Goal: Check status: Check status

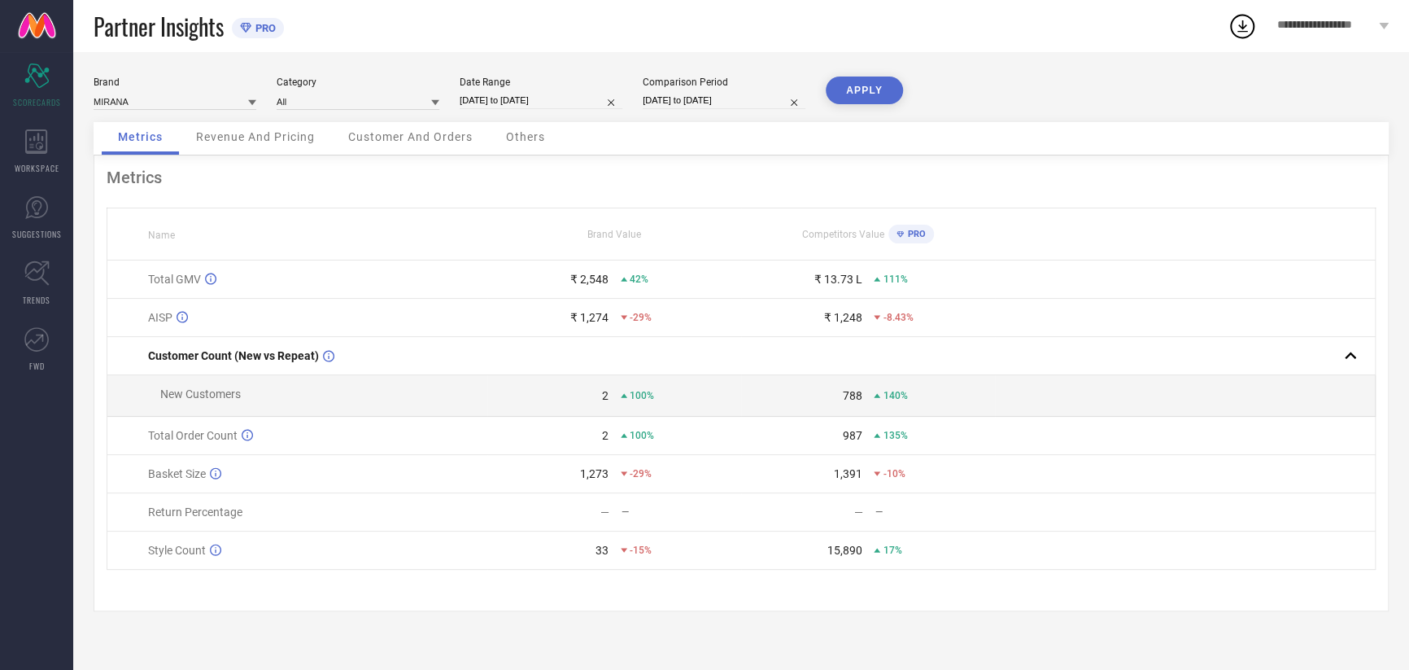
click at [535, 94] on input "[DATE] to [DATE]" at bounding box center [541, 100] width 163 height 17
select select "8"
select select "2025"
select select "9"
select select "2025"
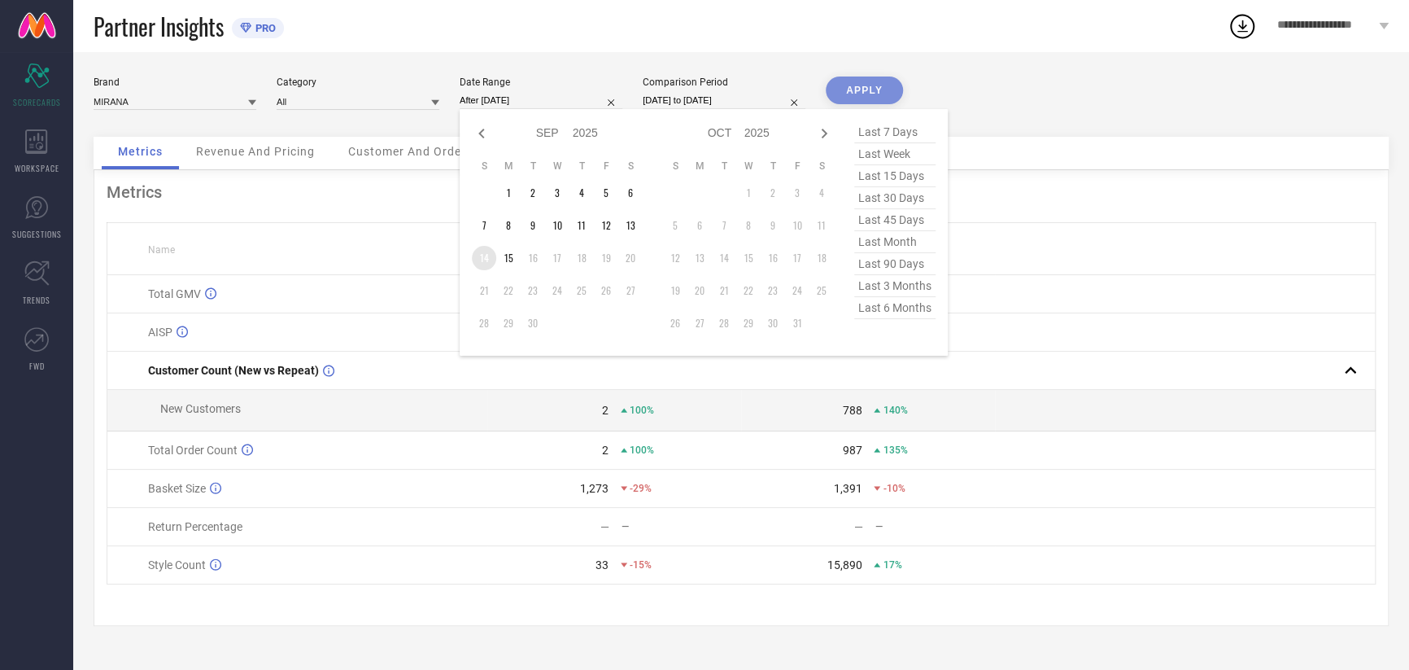
click at [493, 259] on td "14" at bounding box center [484, 258] width 24 height 24
type input "[DATE] to [DATE]"
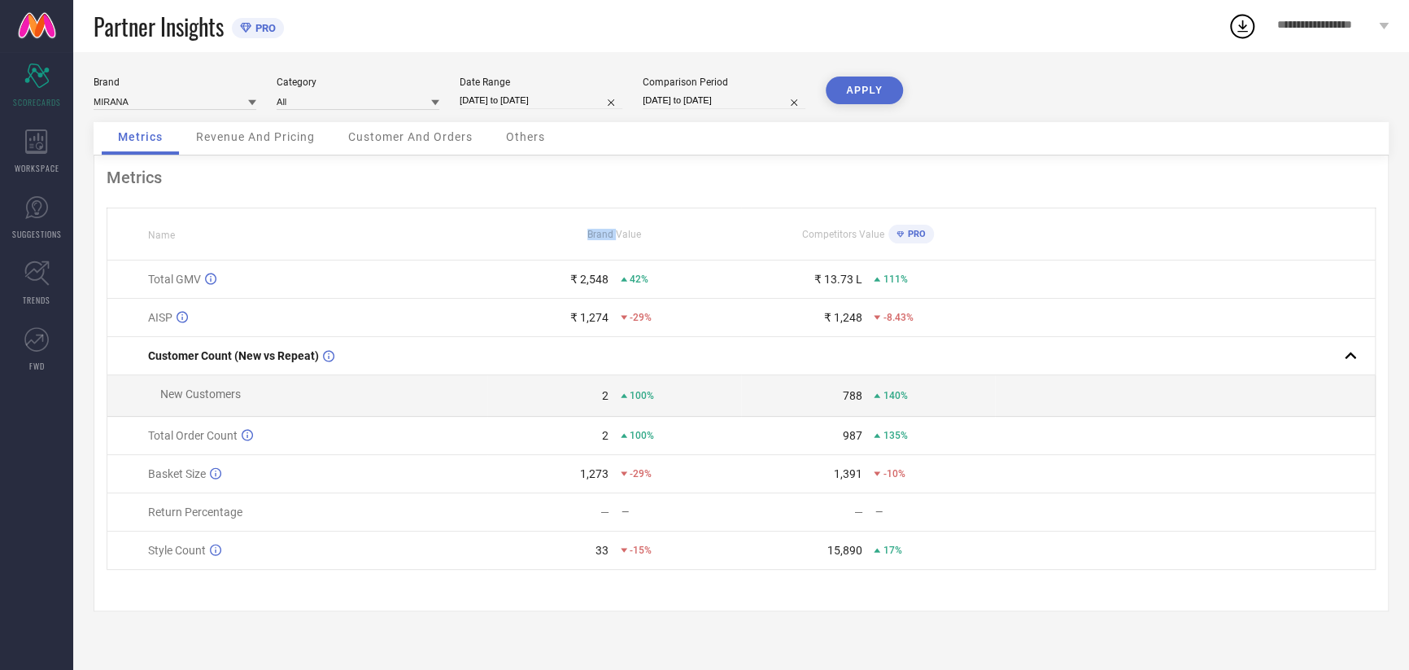
click at [509, 257] on th "Brand Value" at bounding box center [614, 234] width 254 height 52
drag, startPoint x: 509, startPoint y: 257, endPoint x: 543, endPoint y: 107, distance: 154.2
click at [540, 105] on input "[DATE] to [DATE]" at bounding box center [541, 100] width 163 height 17
select select "8"
select select "2025"
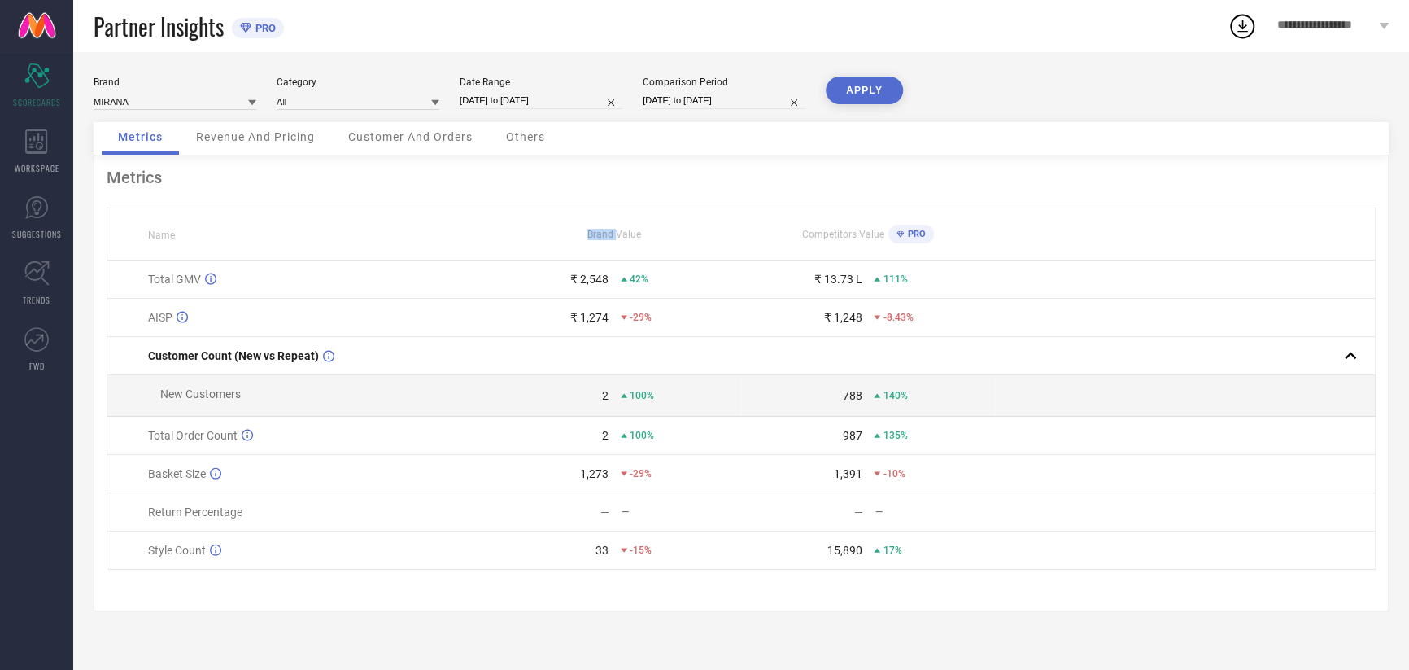
select select "9"
select select "2025"
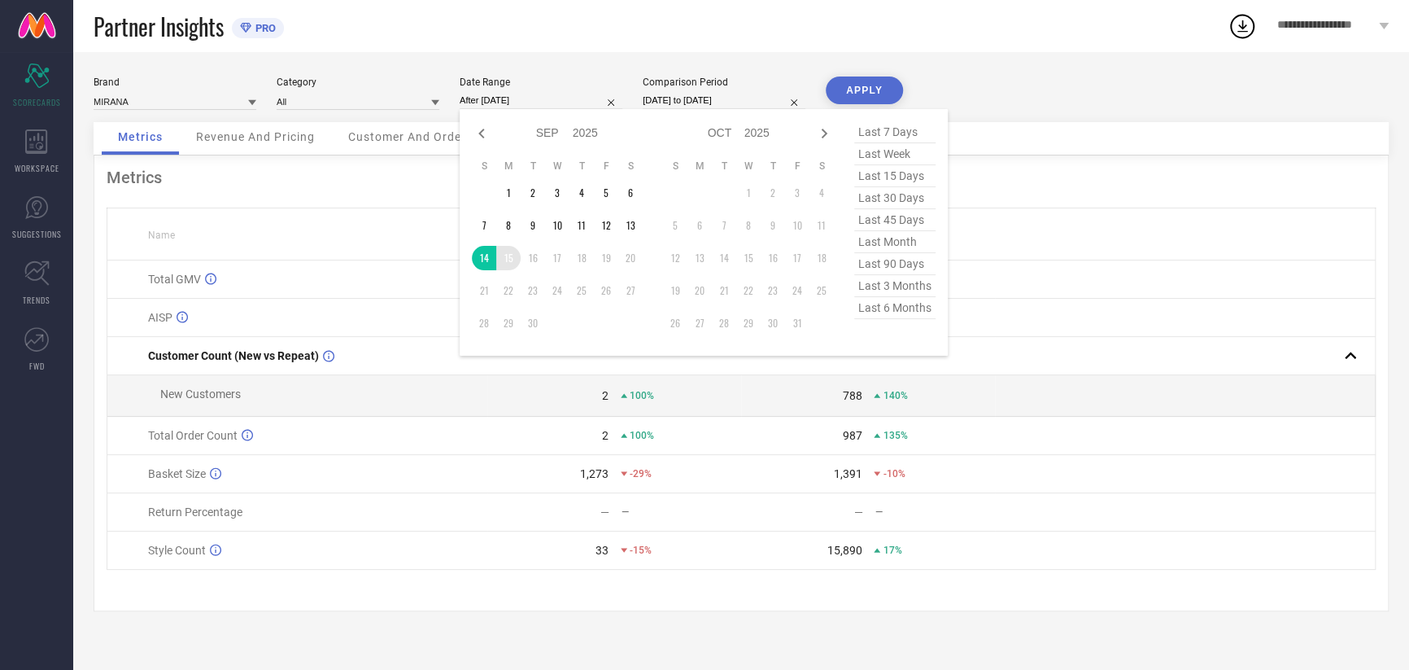
click at [516, 260] on td "15" at bounding box center [508, 258] width 24 height 24
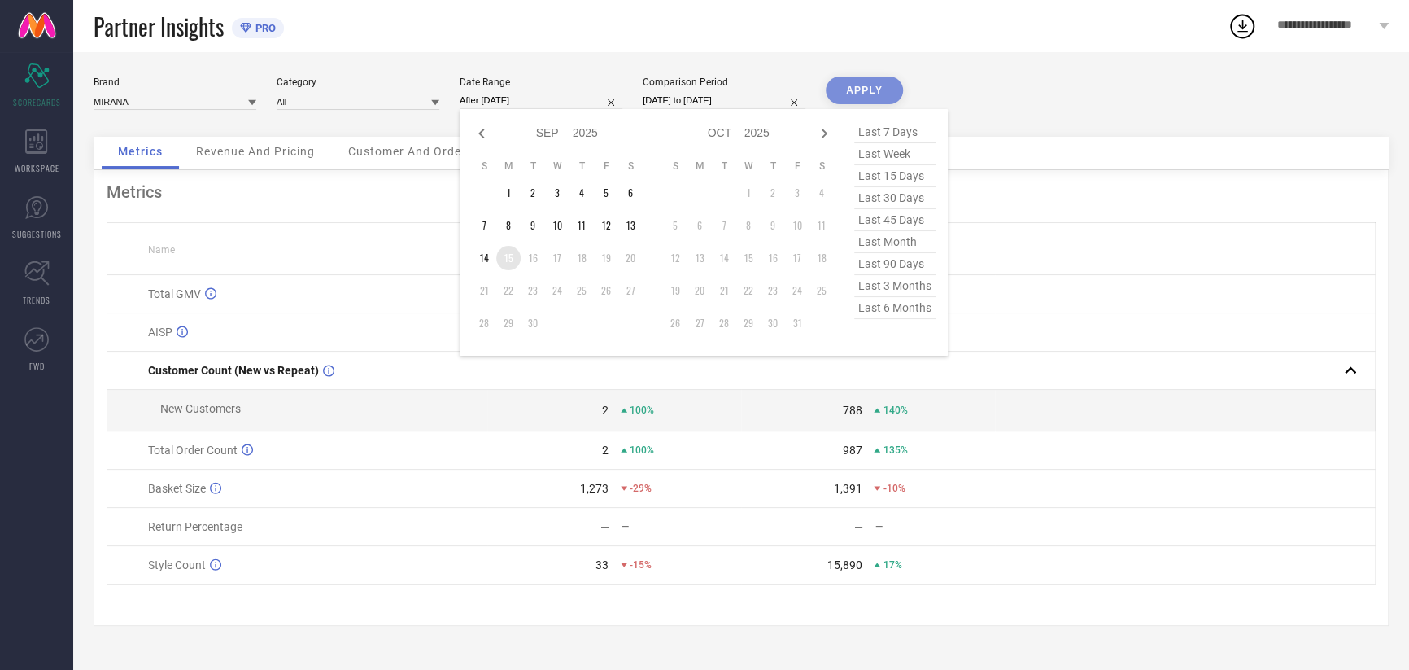
type input "[DATE] to [DATE]"
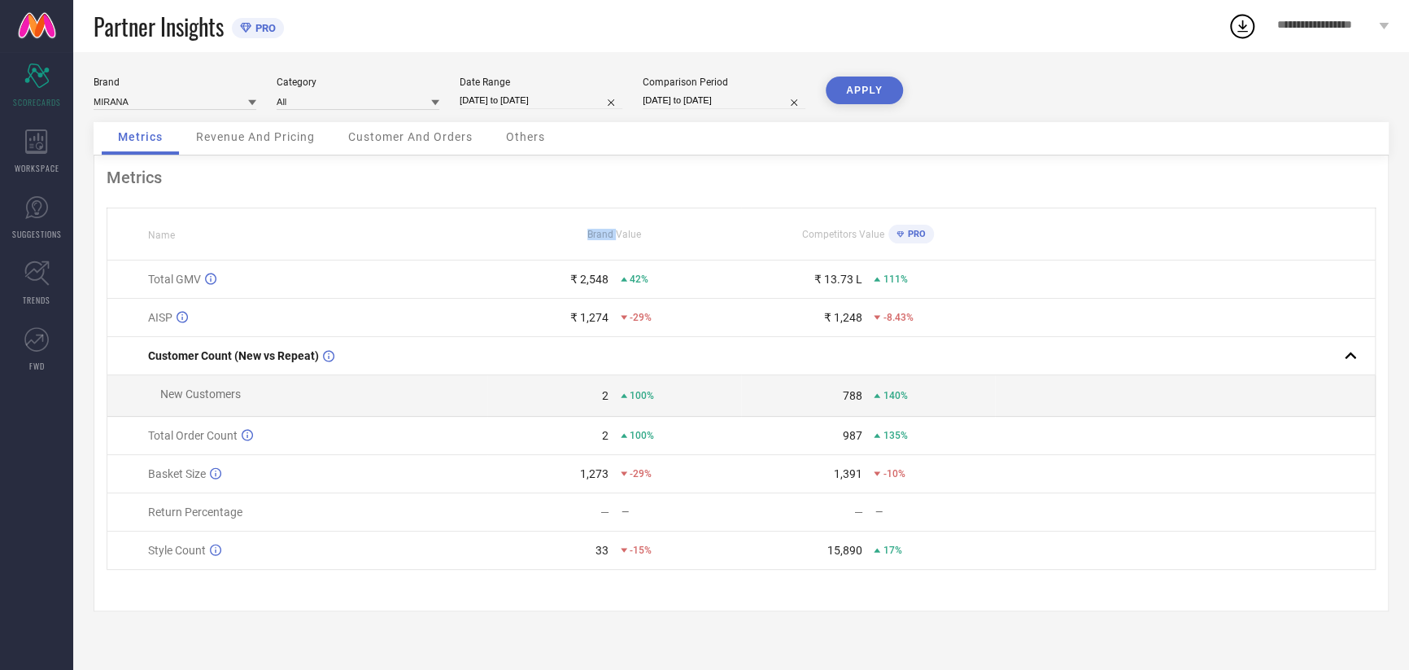
select select "8"
select select "2024"
select select "9"
select select "2024"
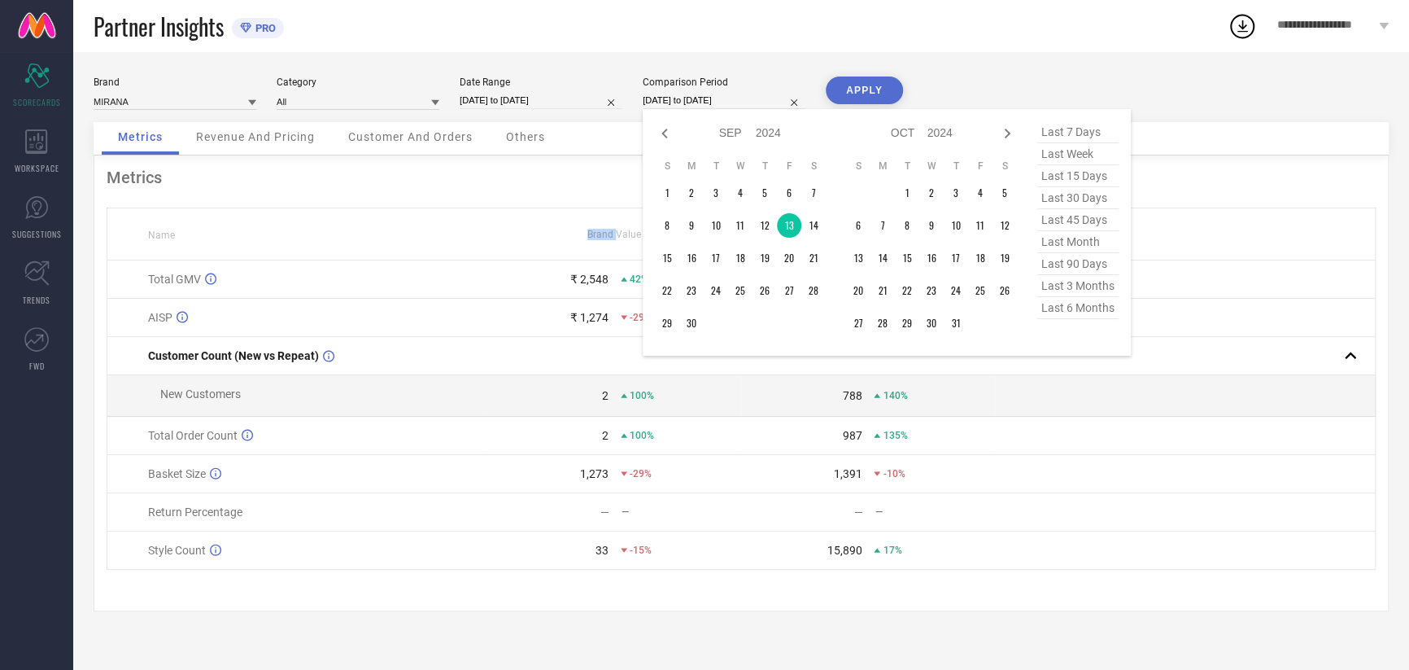
click at [697, 106] on input "[DATE] to [DATE]" at bounding box center [724, 100] width 163 height 17
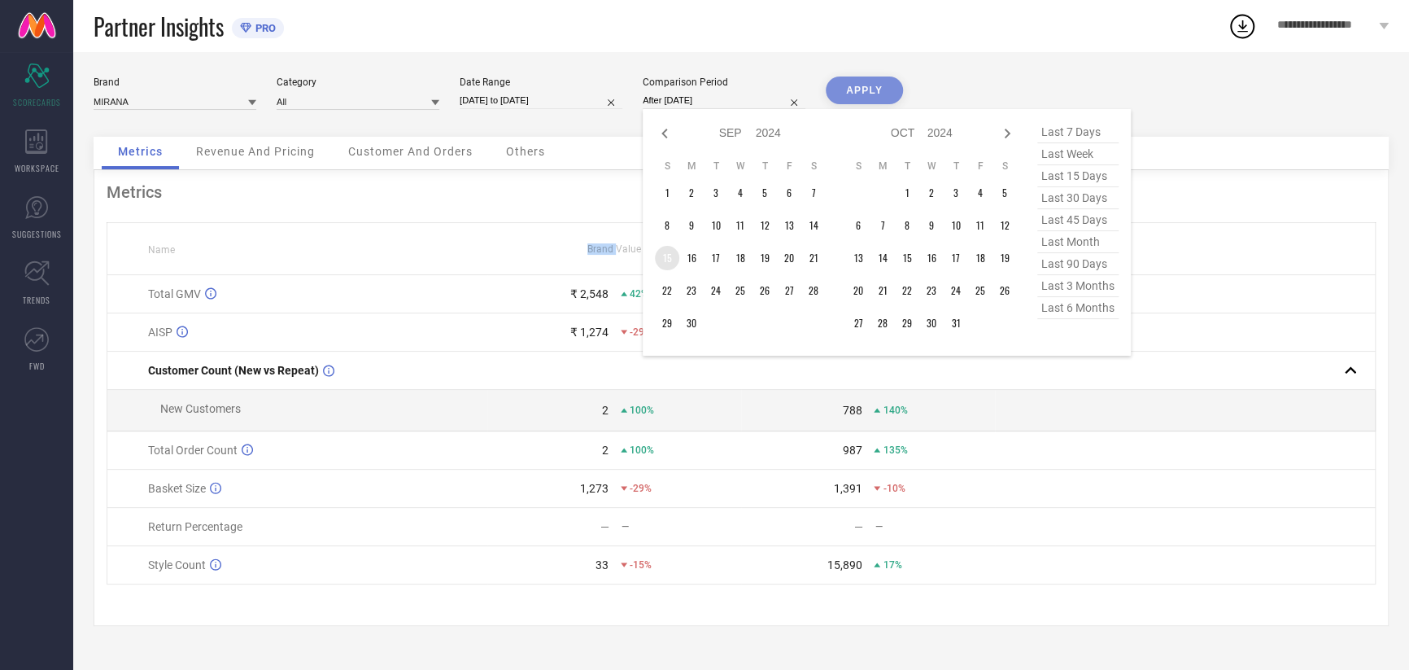
click at [665, 260] on td "15" at bounding box center [667, 258] width 24 height 24
type input "[DATE] to [DATE]"
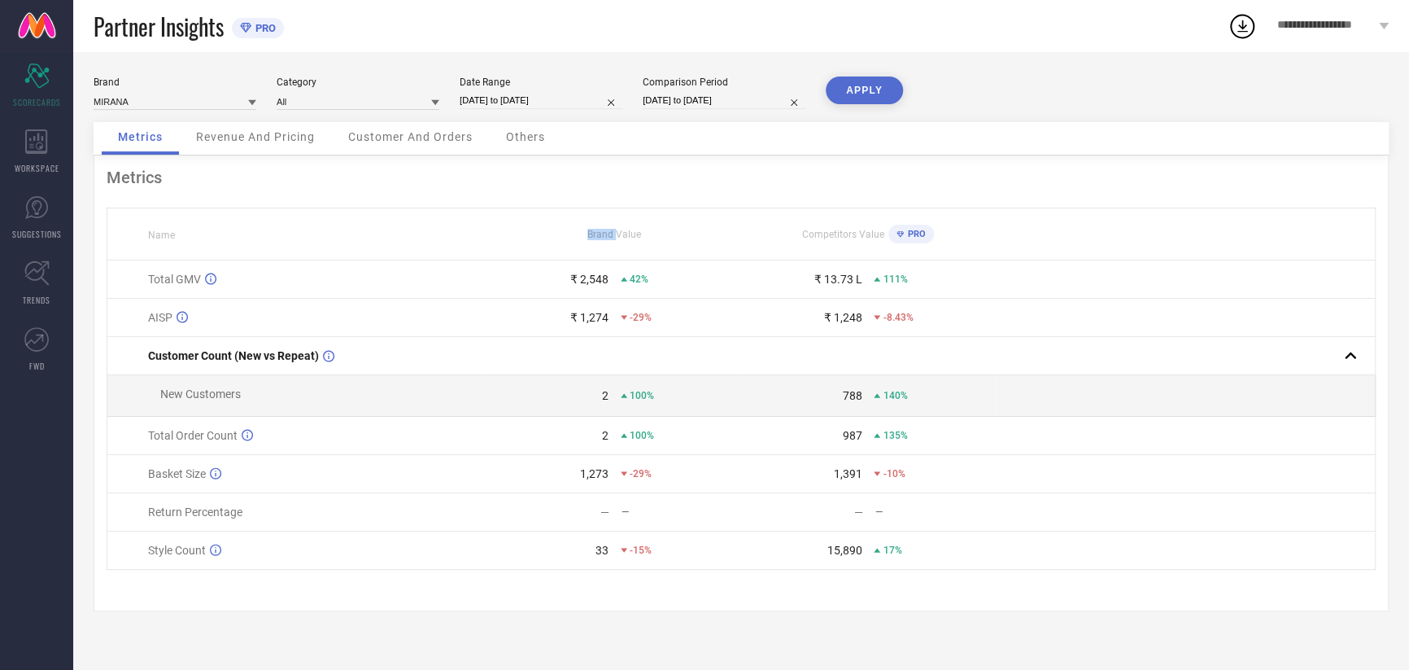
click at [844, 94] on button "APPLY" at bounding box center [864, 90] width 77 height 28
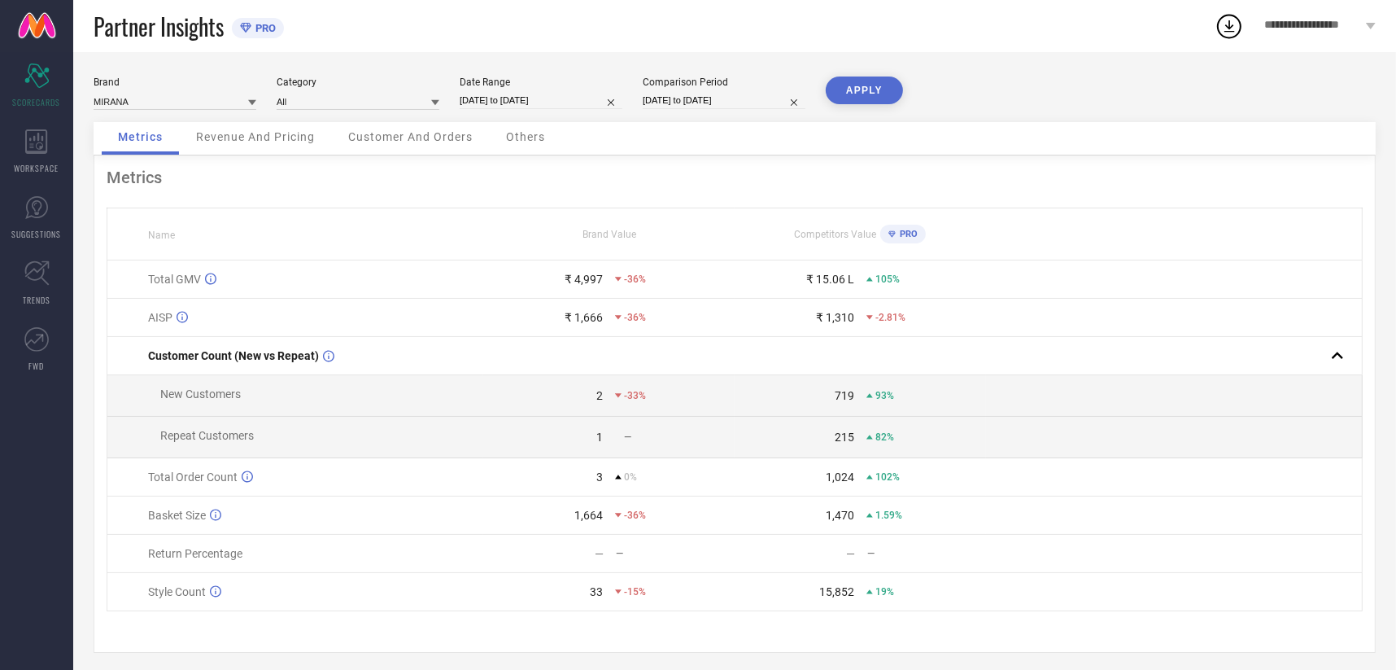
click at [514, 94] on input "[DATE] to [DATE]" at bounding box center [541, 100] width 163 height 17
select select "8"
select select "2025"
select select "9"
select select "2025"
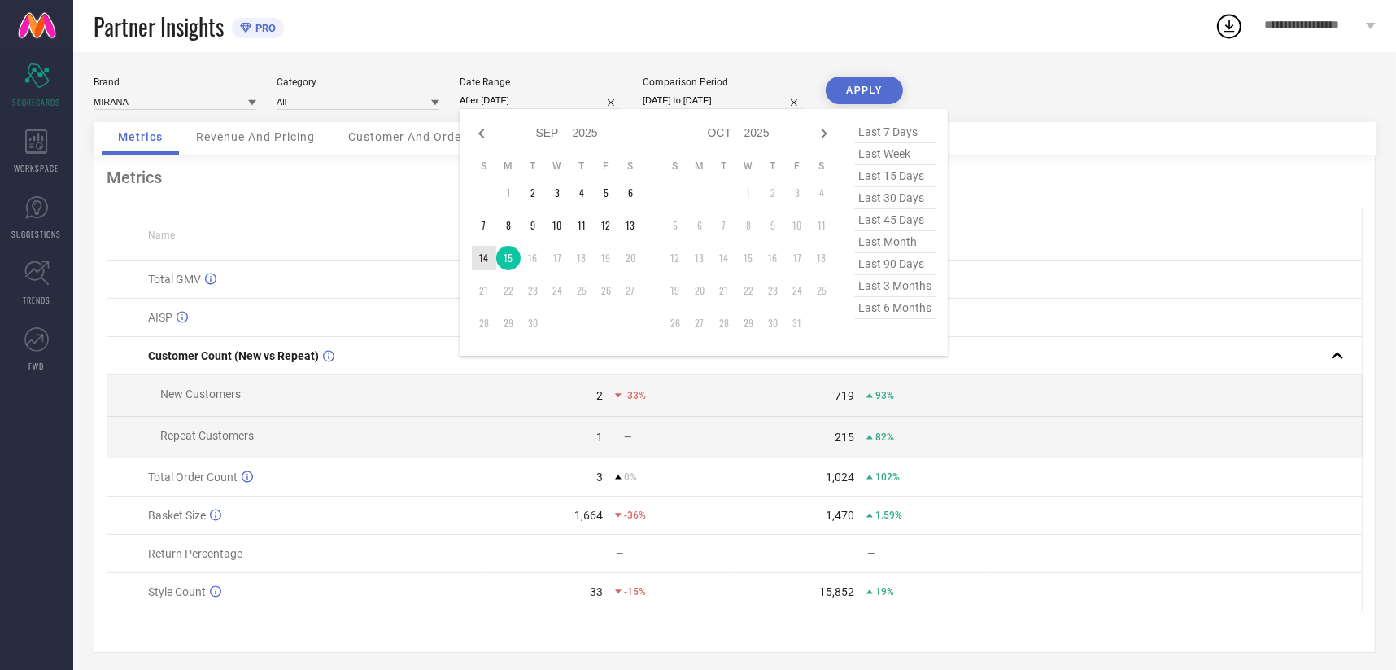
click at [492, 255] on td "14" at bounding box center [484, 258] width 24 height 24
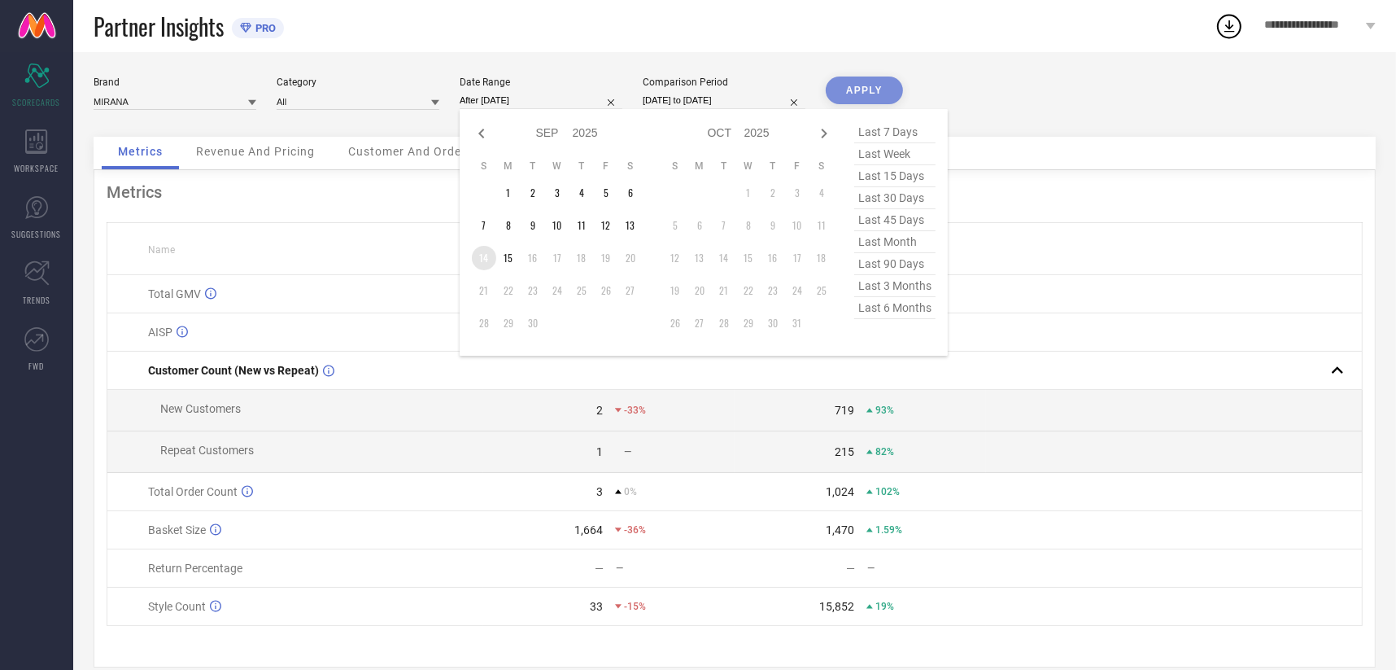
type input "[DATE] to [DATE]"
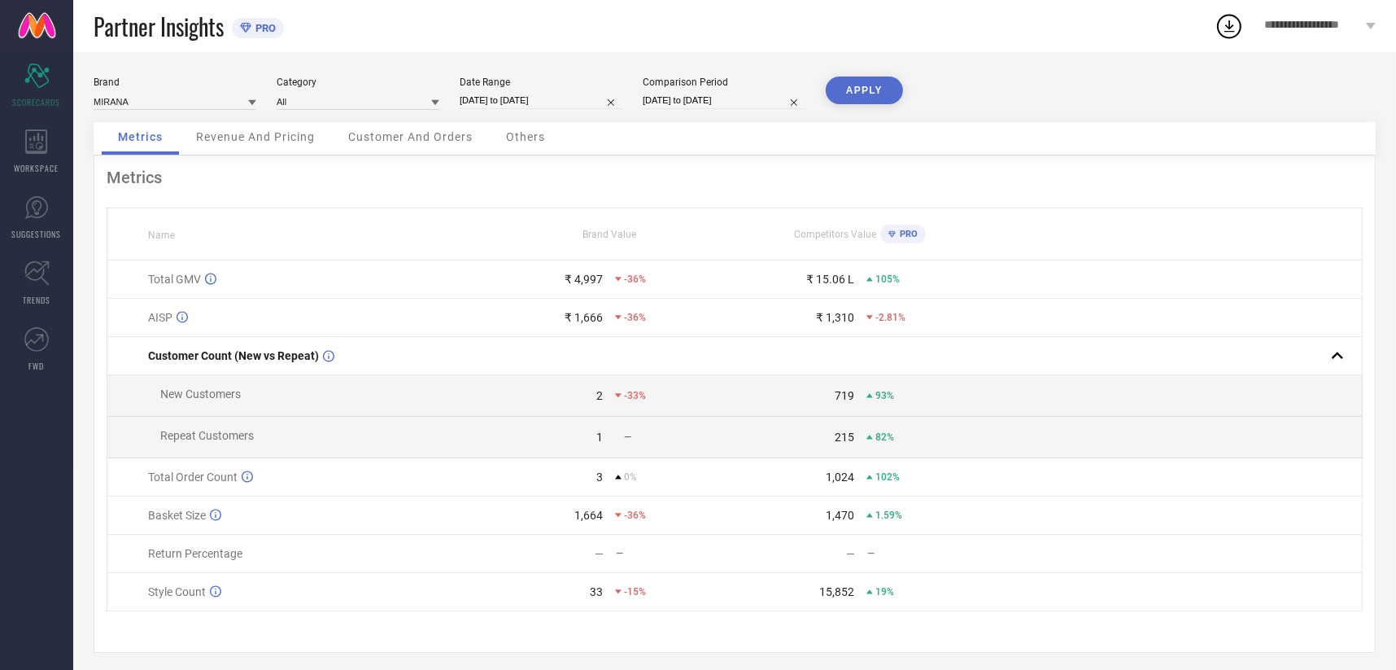
click at [694, 109] on div "[DATE] to [DATE]" at bounding box center [724, 100] width 163 height 17
select select "8"
select select "2024"
select select "9"
select select "2024"
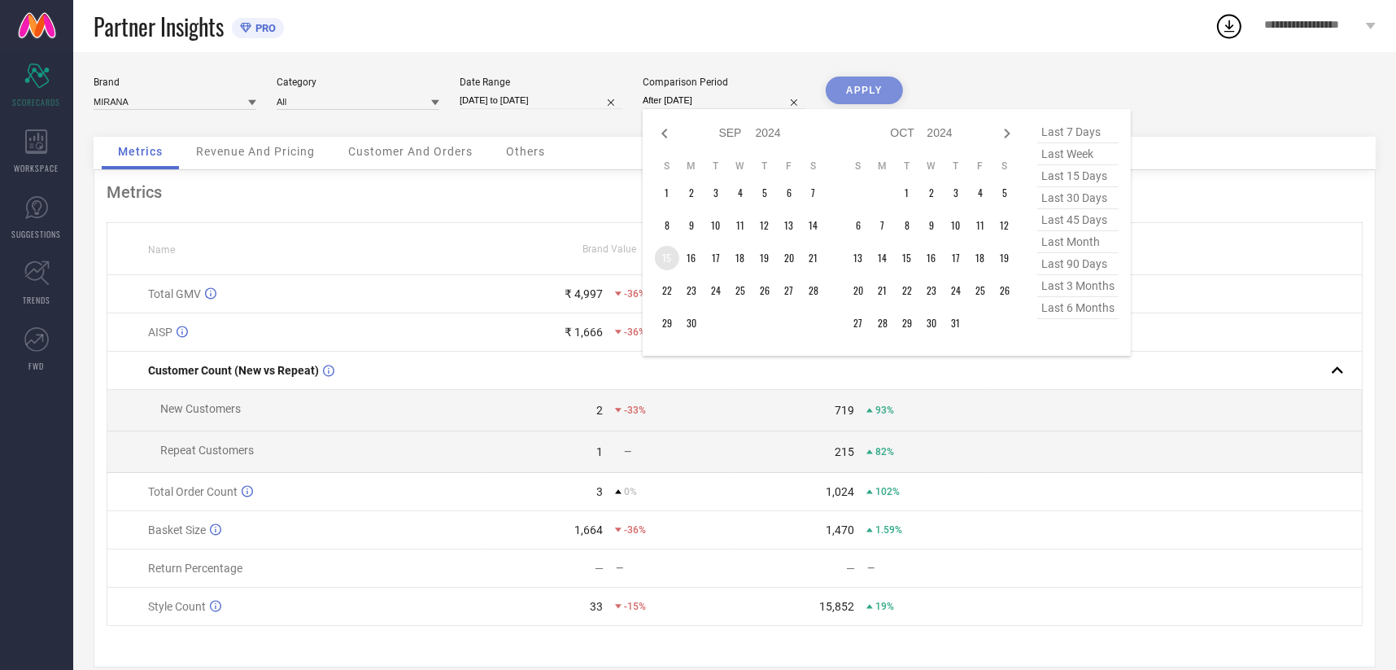
click at [665, 259] on td "15" at bounding box center [667, 258] width 24 height 24
type input "[DATE] to [DATE]"
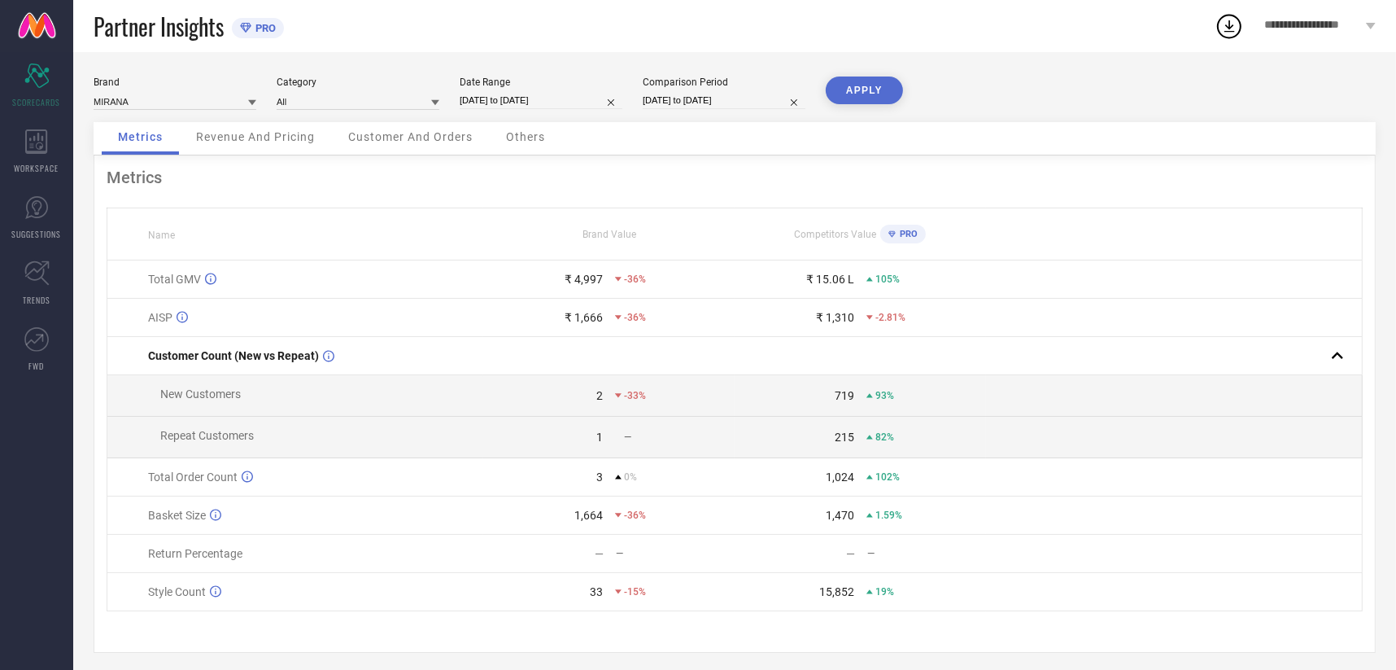
click at [692, 98] on input "[DATE] to [DATE]" at bounding box center [724, 100] width 163 height 17
select select "8"
select select "2024"
select select "9"
select select "2024"
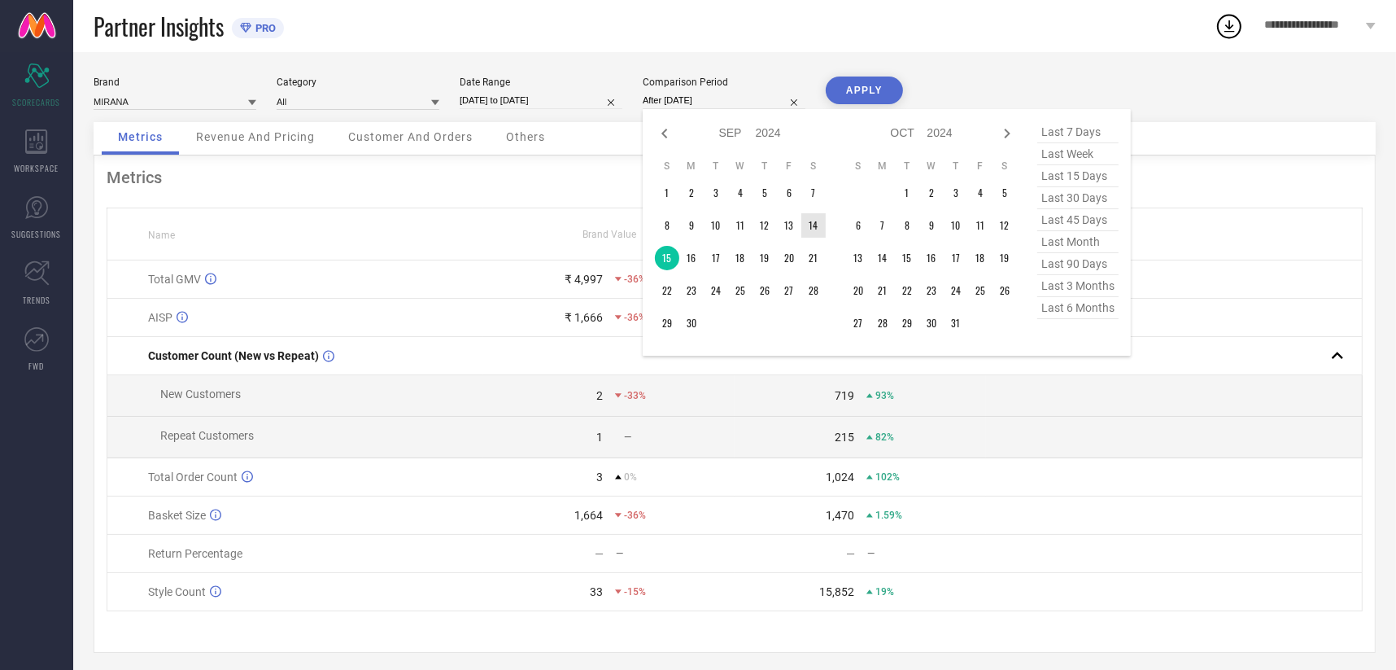
click at [814, 225] on td "14" at bounding box center [813, 225] width 24 height 24
type input "[DATE] to [DATE]"
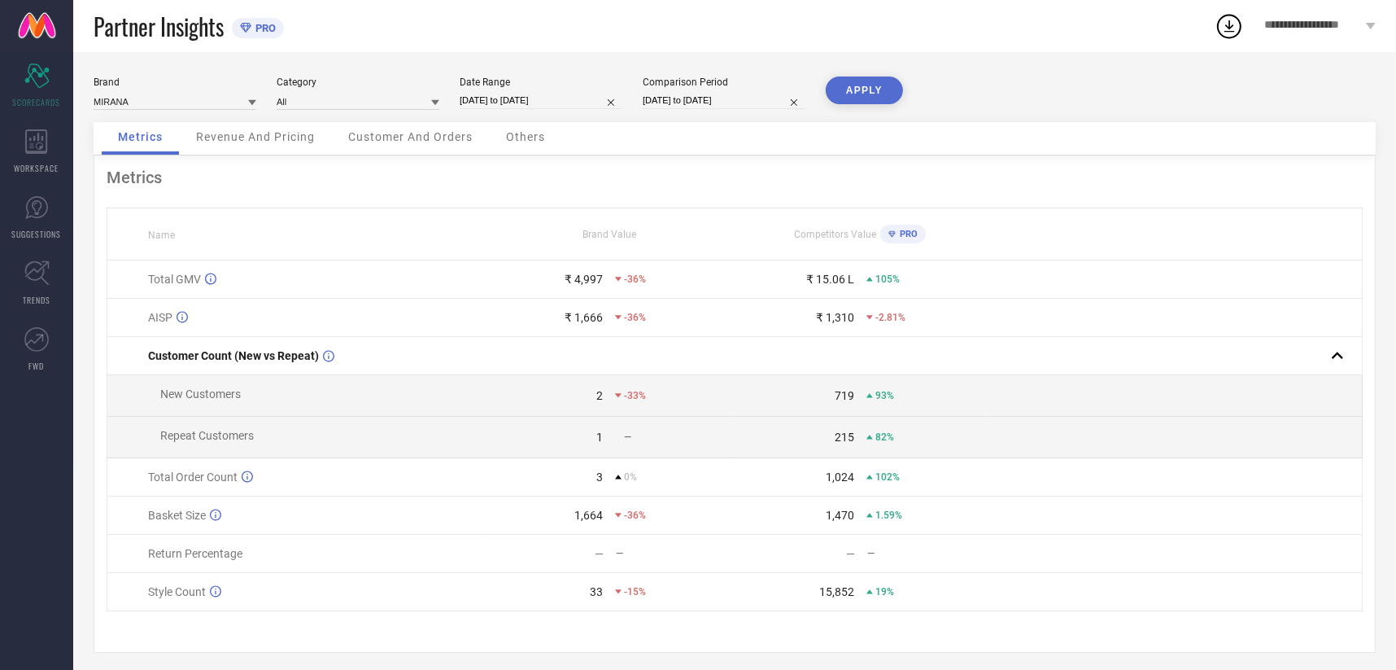
click at [862, 83] on button "APPLY" at bounding box center [864, 90] width 77 height 28
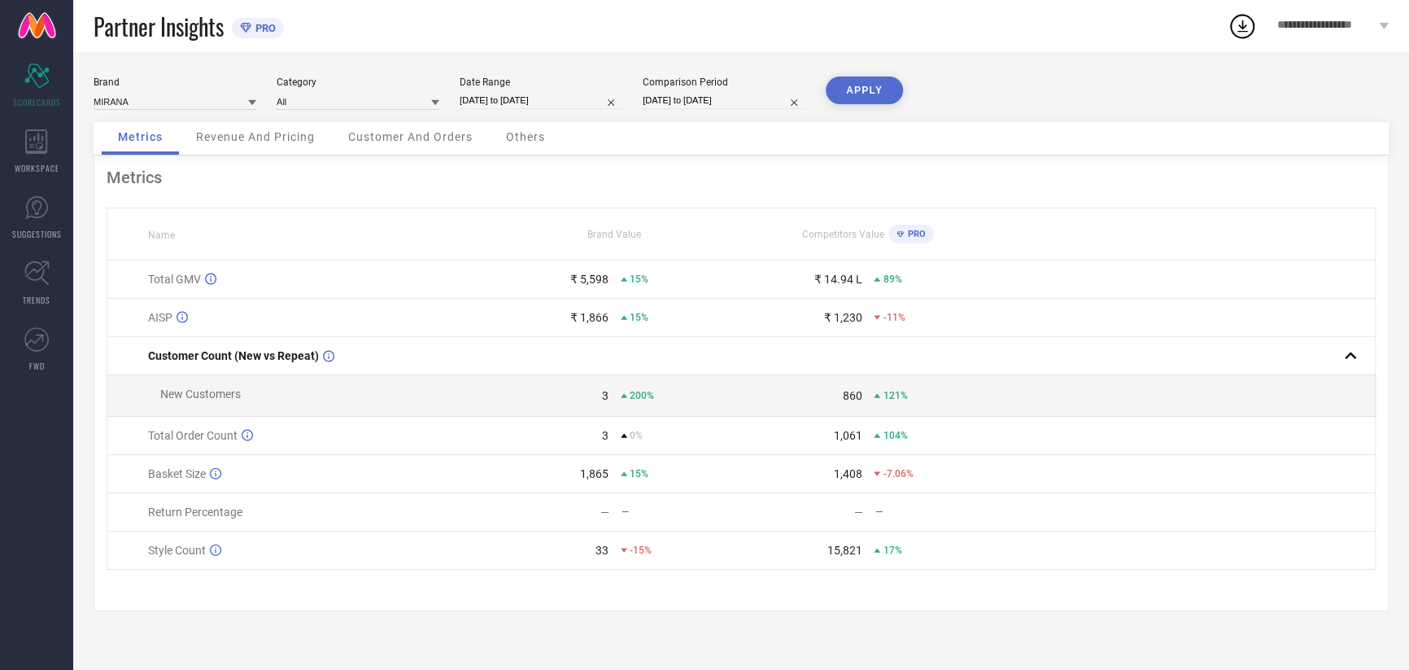
click at [532, 94] on input "[DATE] to [DATE]" at bounding box center [541, 100] width 163 height 17
select select "8"
select select "2025"
select select "9"
select select "2025"
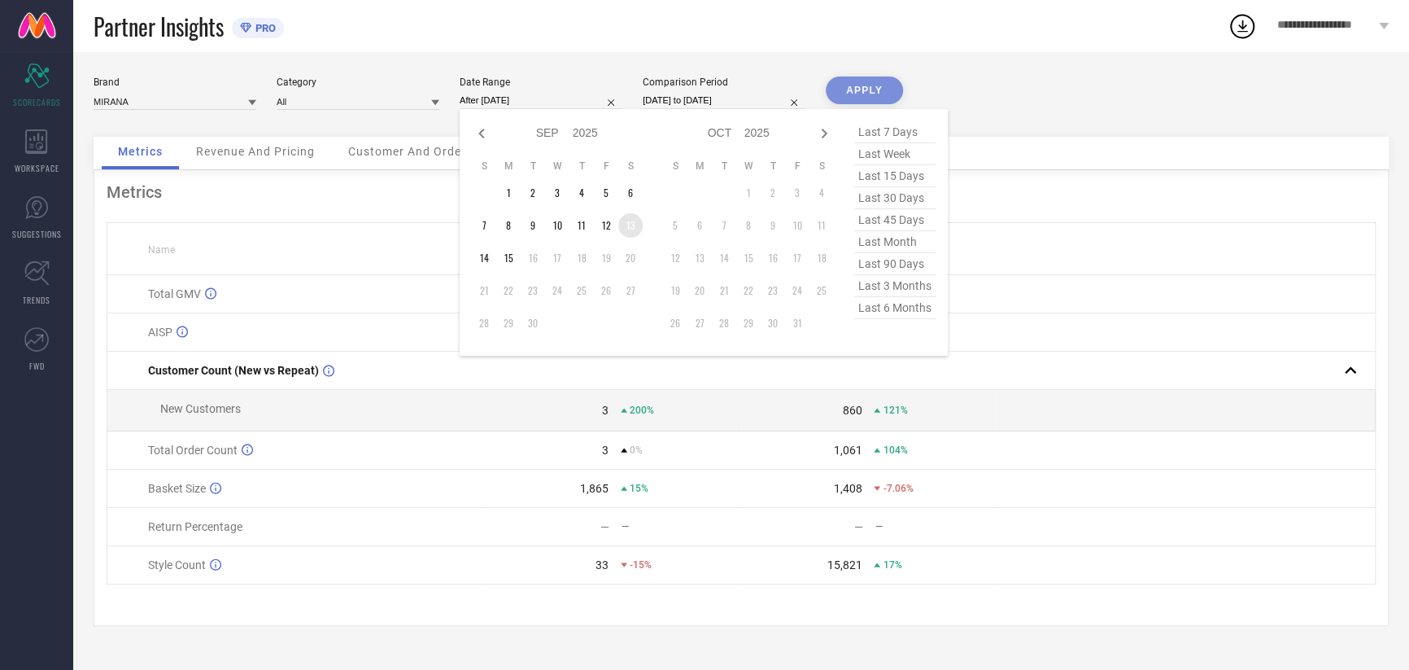
click at [630, 229] on td "13" at bounding box center [630, 225] width 24 height 24
type input "[DATE] to [DATE]"
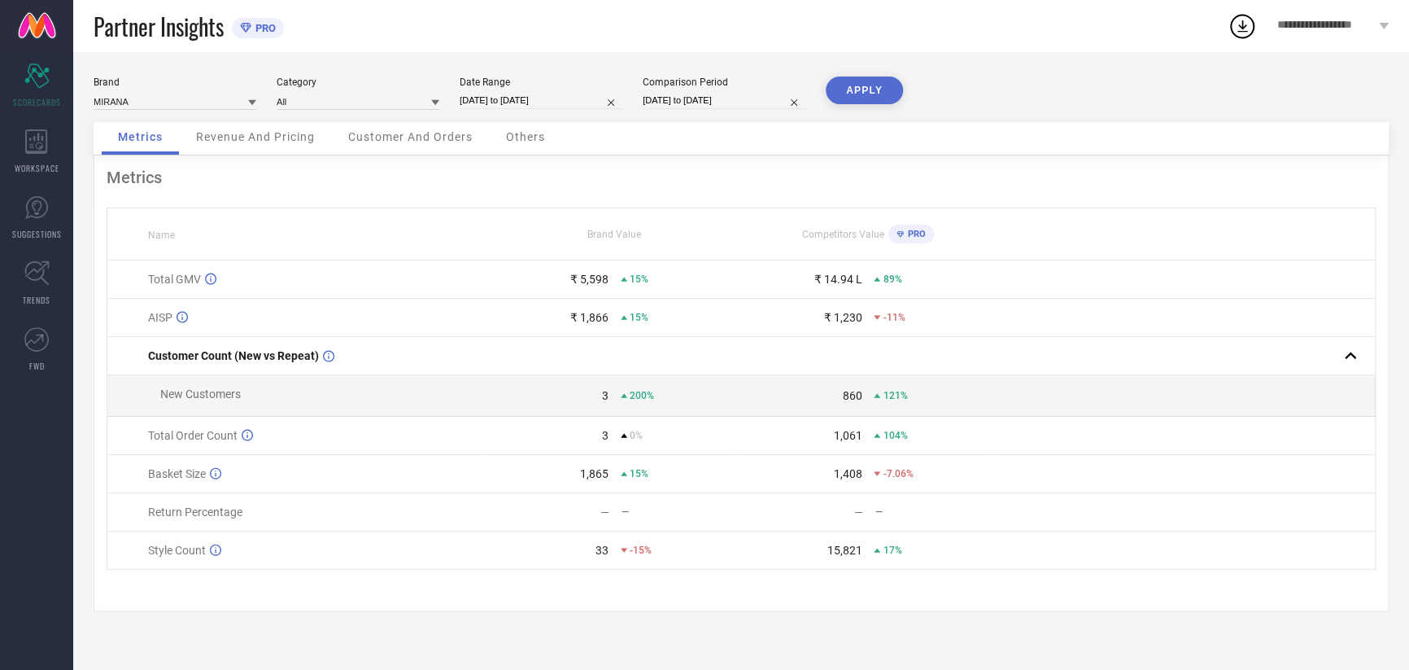
select select "8"
select select "2024"
select select "9"
select select "2024"
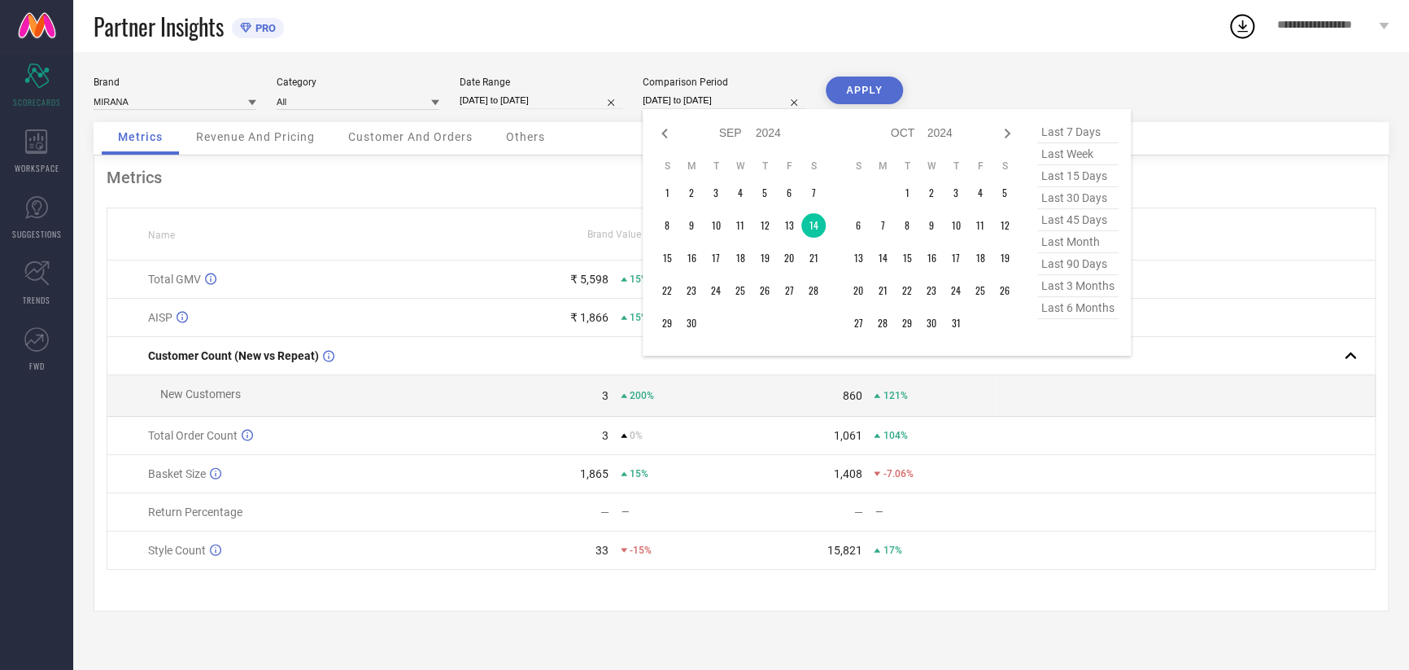
click at [674, 100] on input "[DATE] to [DATE]" at bounding box center [724, 100] width 163 height 17
click at [793, 225] on td "13" at bounding box center [789, 225] width 24 height 24
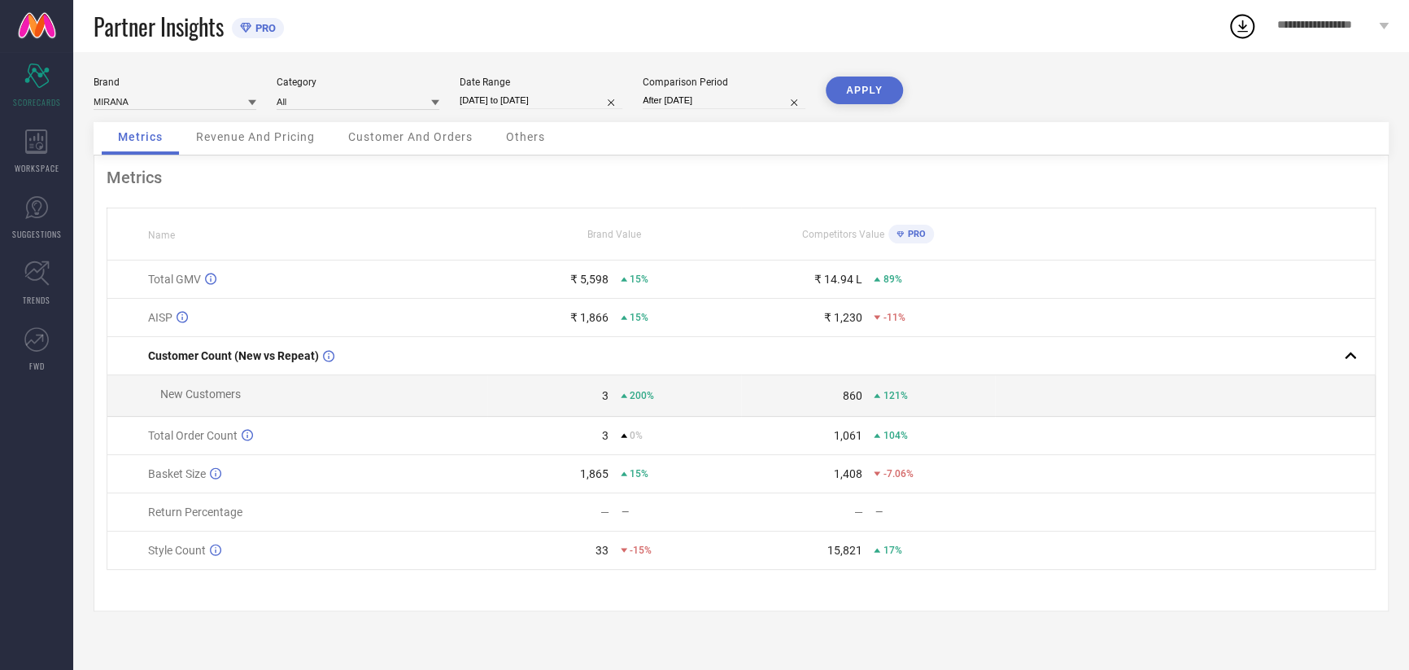
type input "[DATE] to [DATE]"
click at [865, 95] on button "APPLY" at bounding box center [864, 90] width 77 height 28
select select "8"
select select "2025"
select select "9"
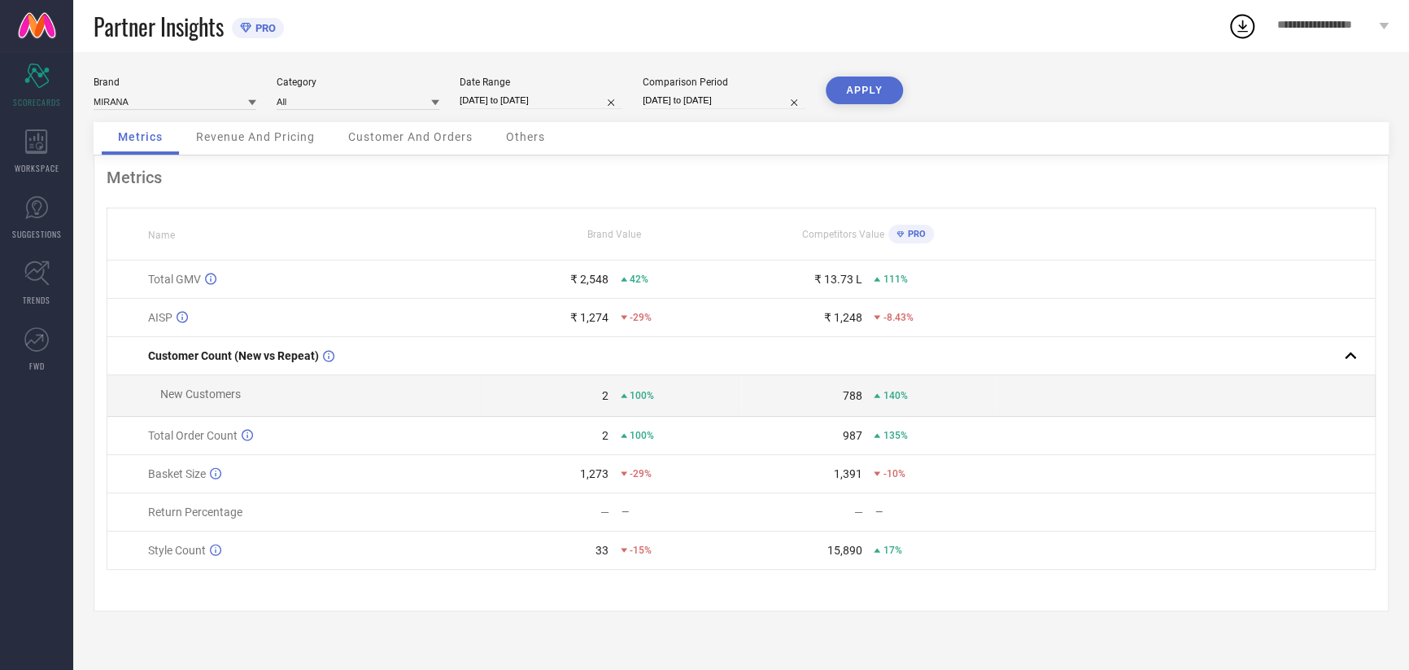
select select "2025"
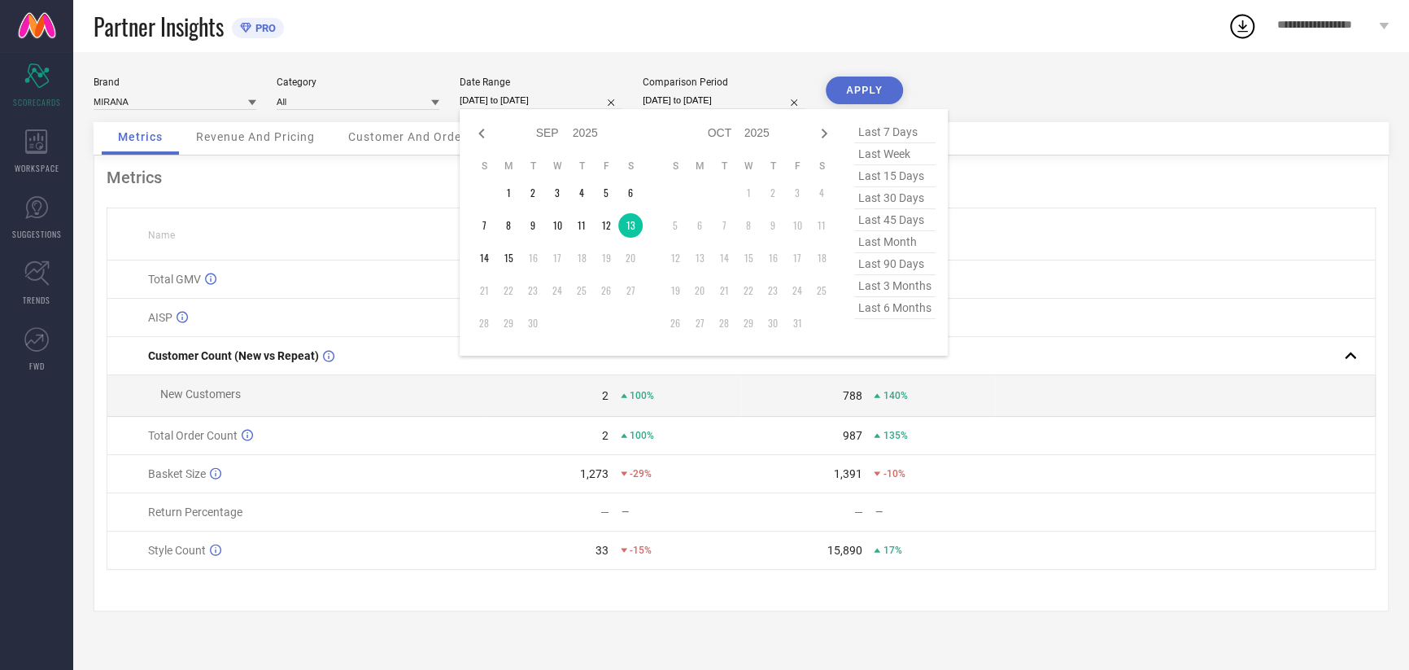
click at [525, 106] on input "[DATE] to [DATE]" at bounding box center [541, 100] width 163 height 17
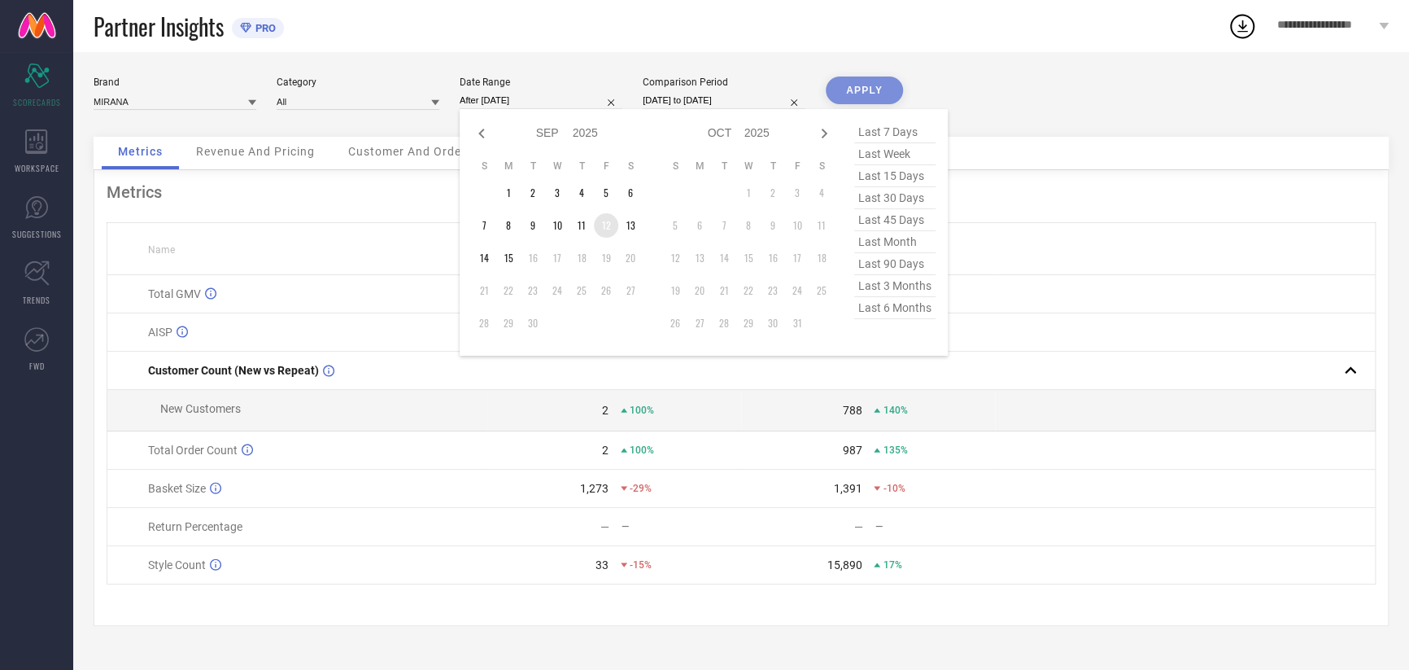
click at [605, 233] on td "12" at bounding box center [606, 225] width 24 height 24
type input "[DATE] to [DATE]"
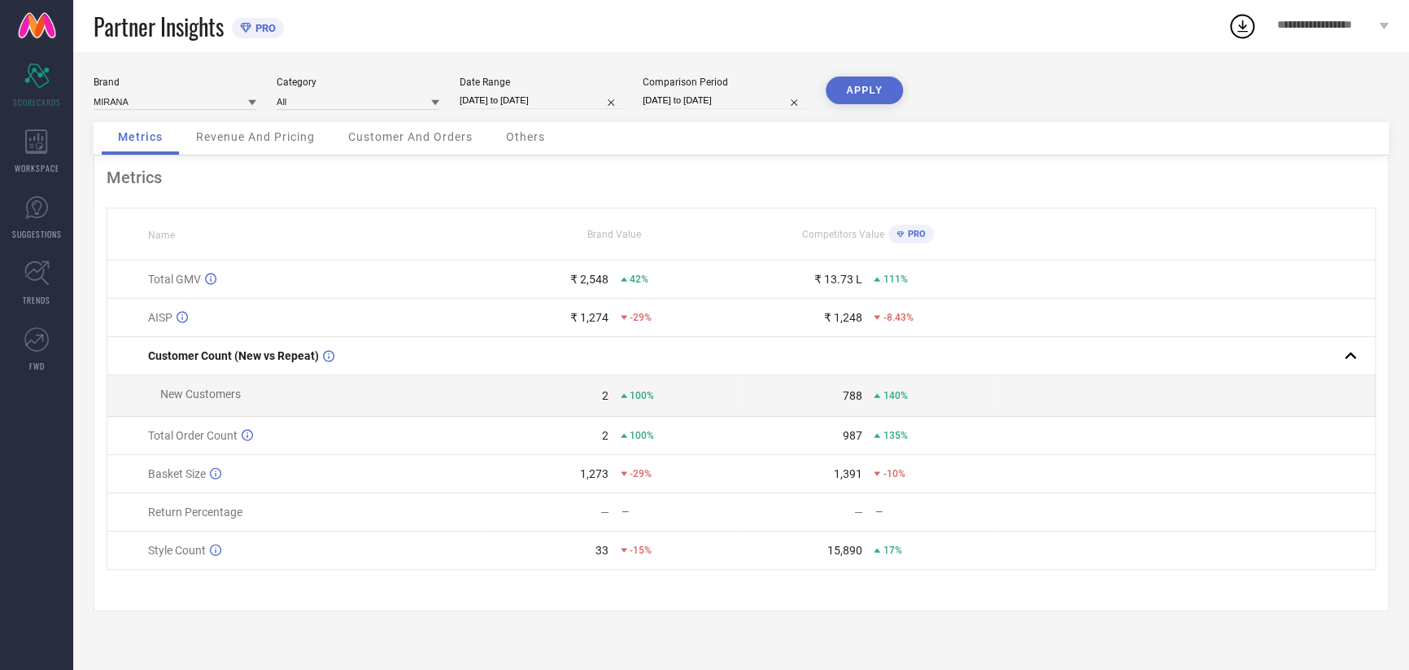
click at [680, 103] on input "[DATE] to [DATE]" at bounding box center [724, 100] width 163 height 17
select select "8"
select select "2024"
select select "9"
select select "2024"
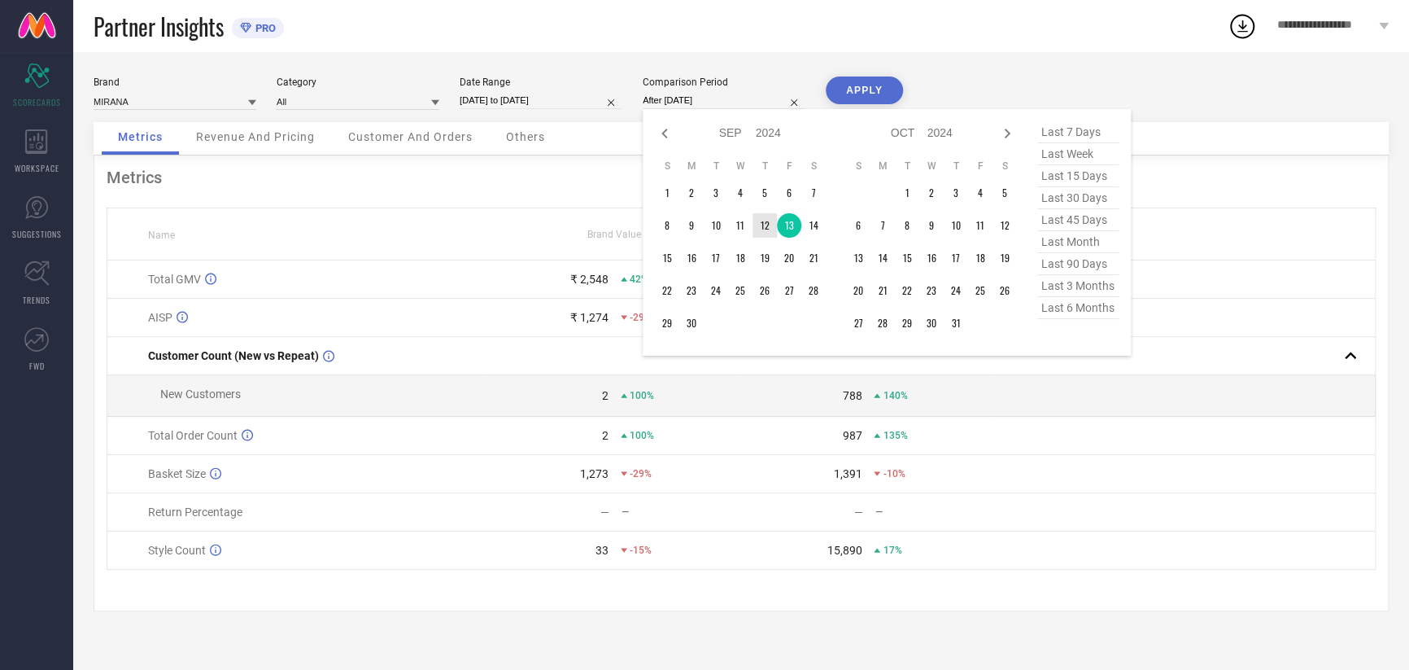
click at [764, 222] on td "12" at bounding box center [765, 225] width 24 height 24
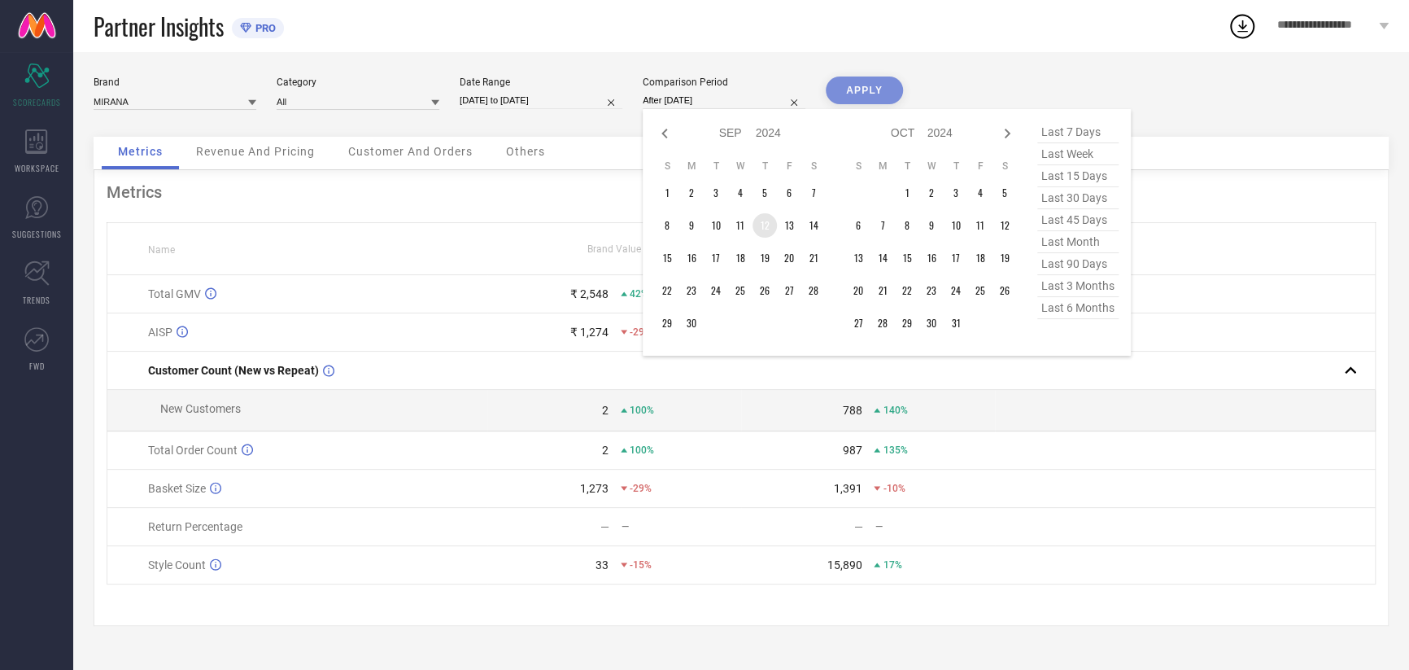
type input "[DATE] to [DATE]"
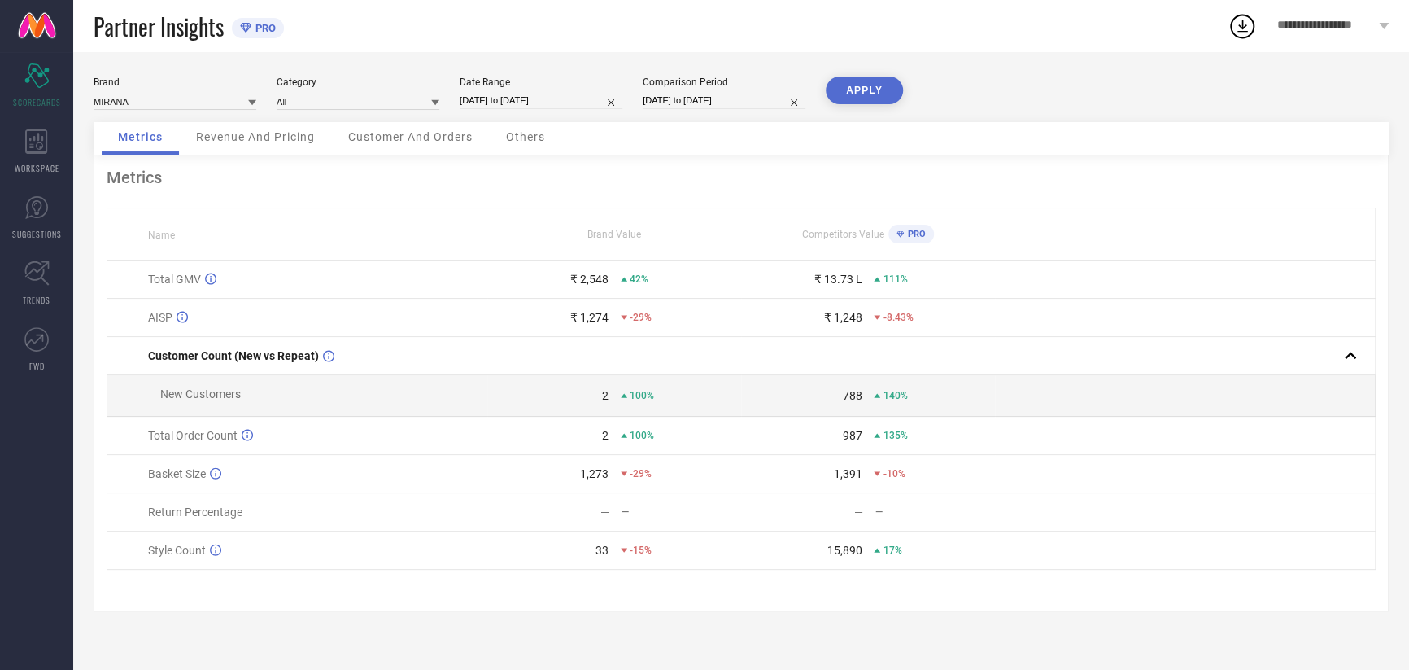
click at [879, 68] on div "Brand MIRANA Category All Date Range [DATE] to [DATE] Comparison Period [DATE] …" at bounding box center [741, 360] width 1336 height 617
click at [875, 91] on button "APPLY" at bounding box center [864, 90] width 77 height 28
